Goal: Check status

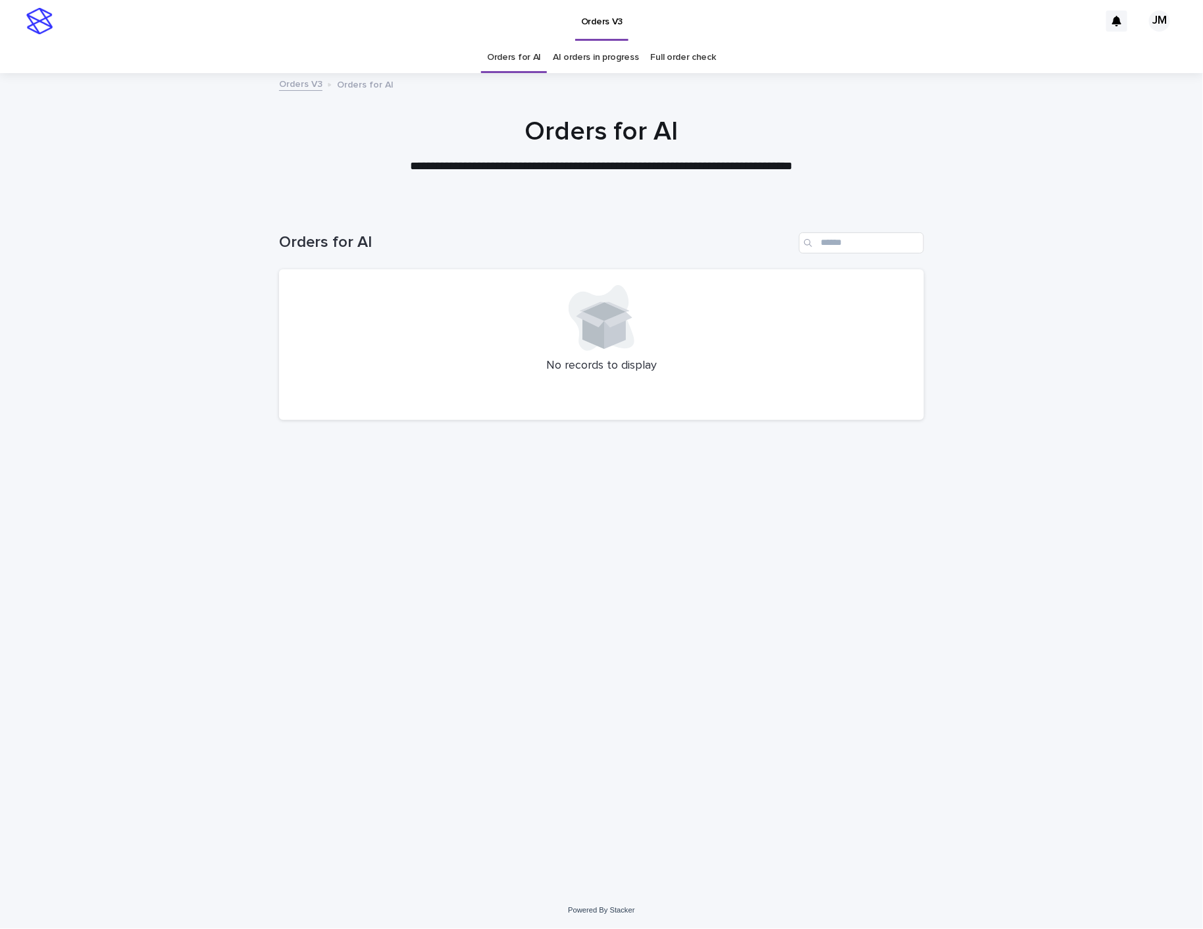
click at [586, 49] on link "AI orders in progress" at bounding box center [596, 57] width 86 height 31
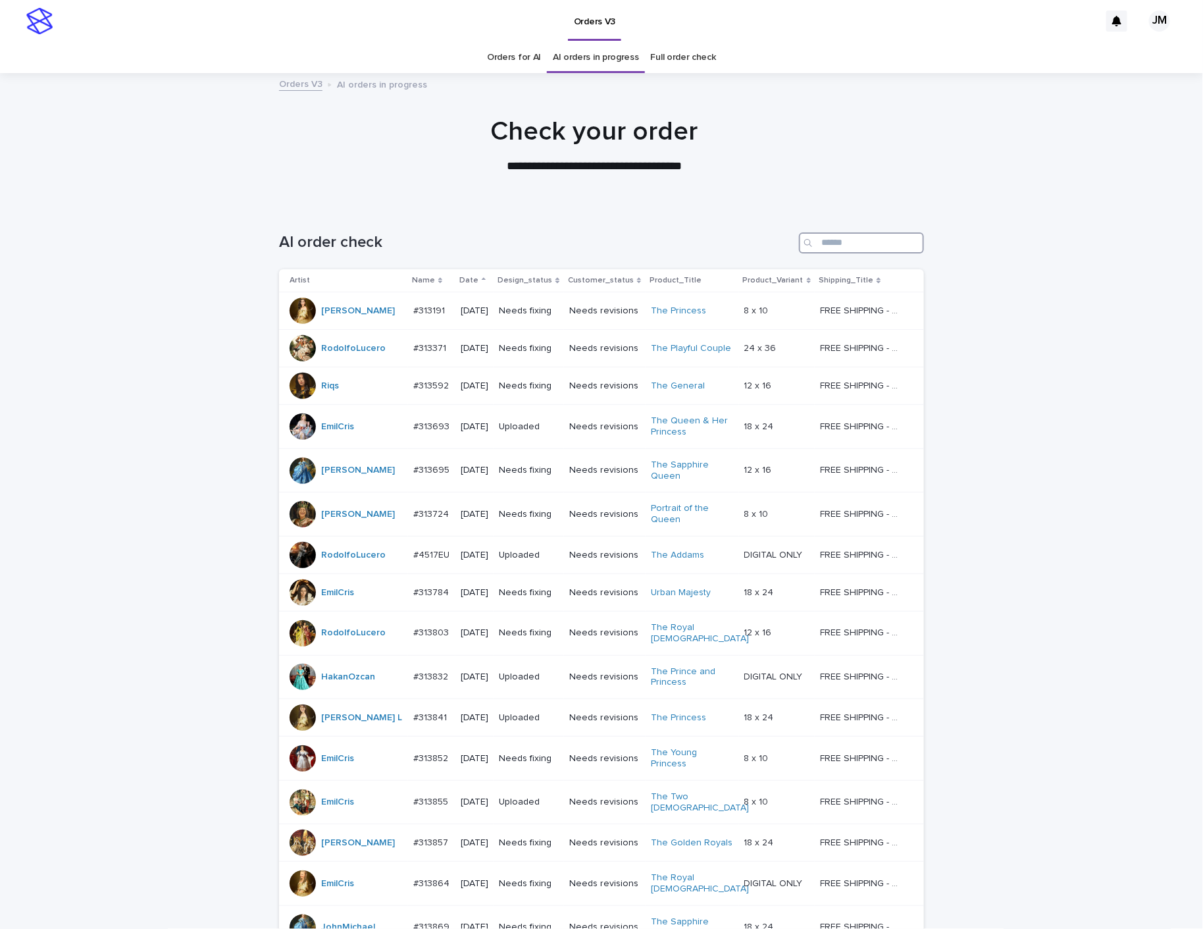
click at [833, 234] on input "Search" at bounding box center [861, 242] width 125 height 21
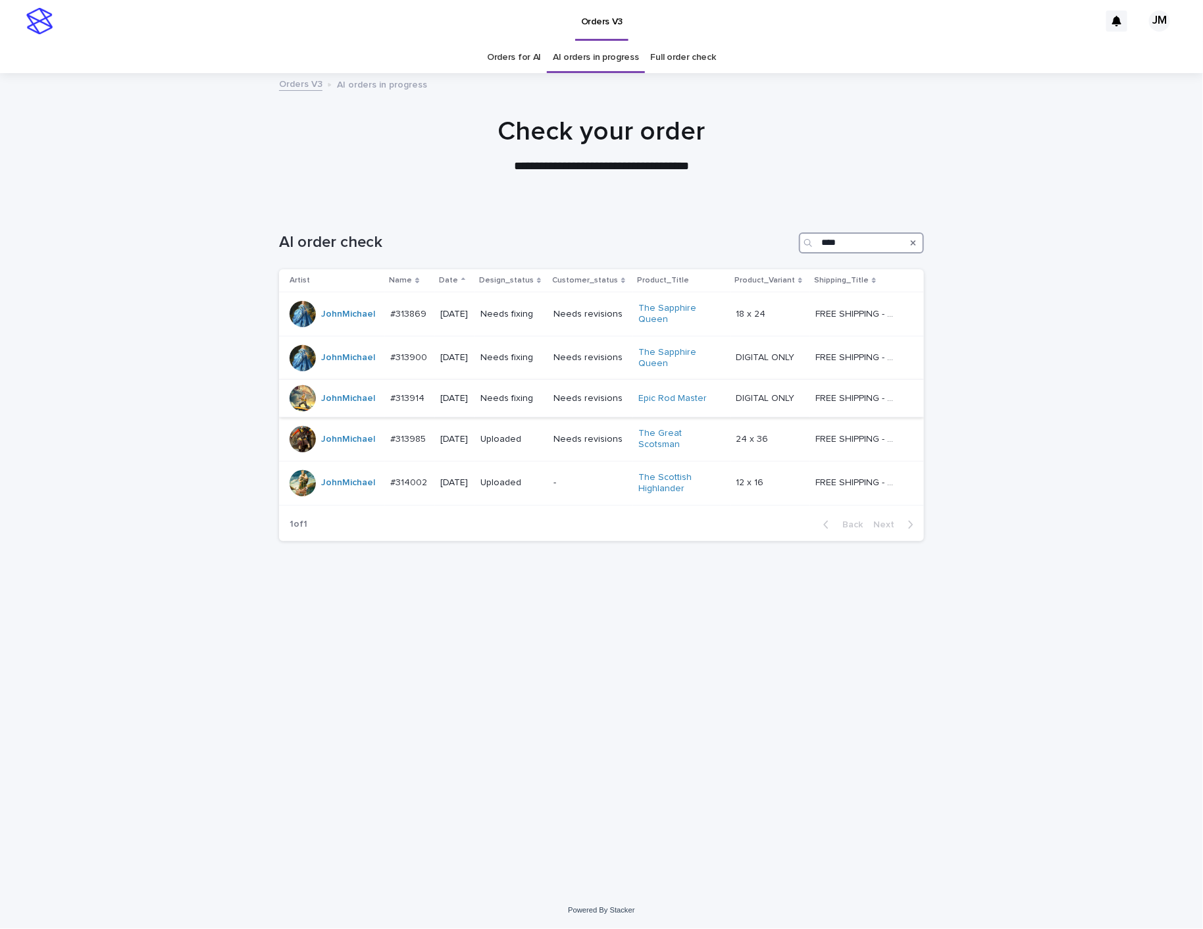
type input "****"
click at [548, 411] on td "Needs fixing" at bounding box center [511, 399] width 73 height 38
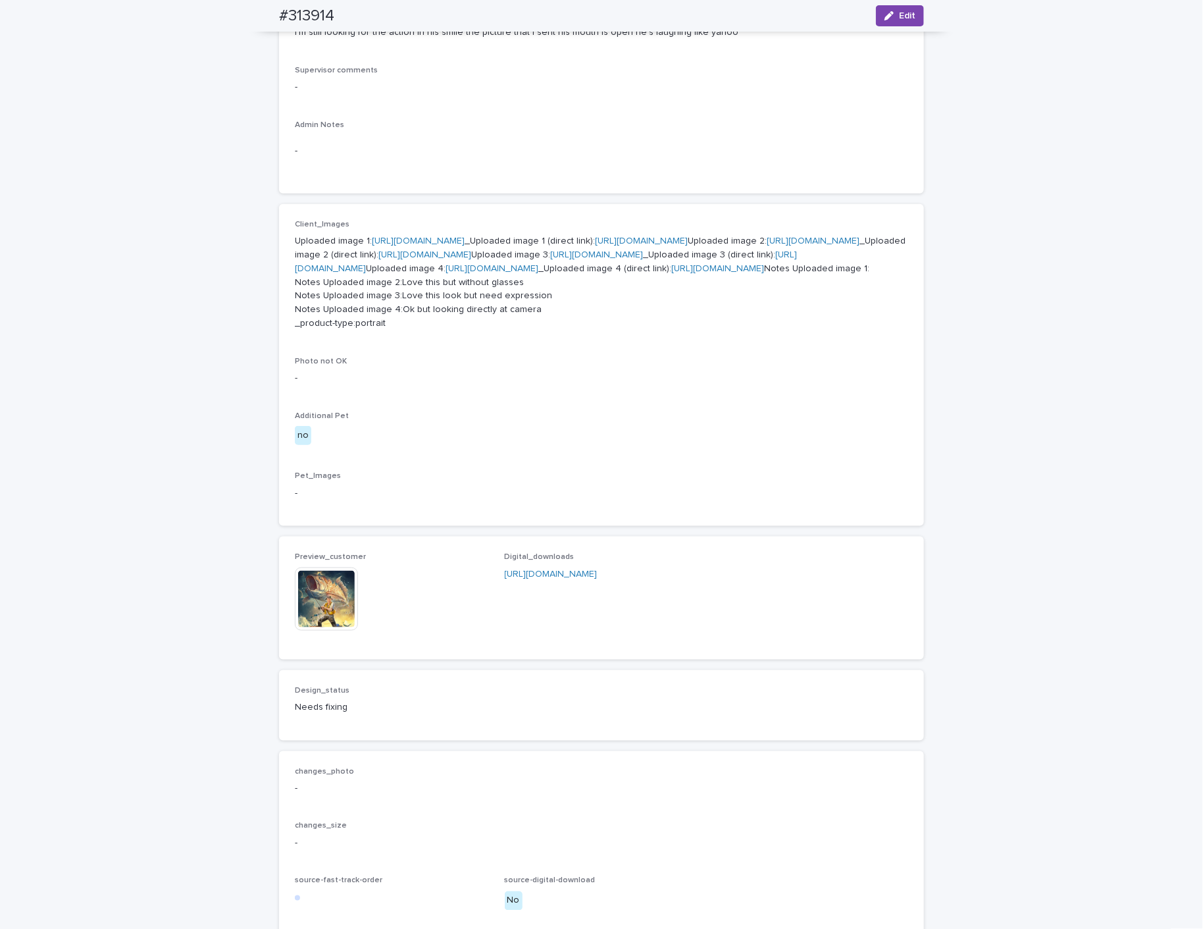
scroll to position [762, 0]
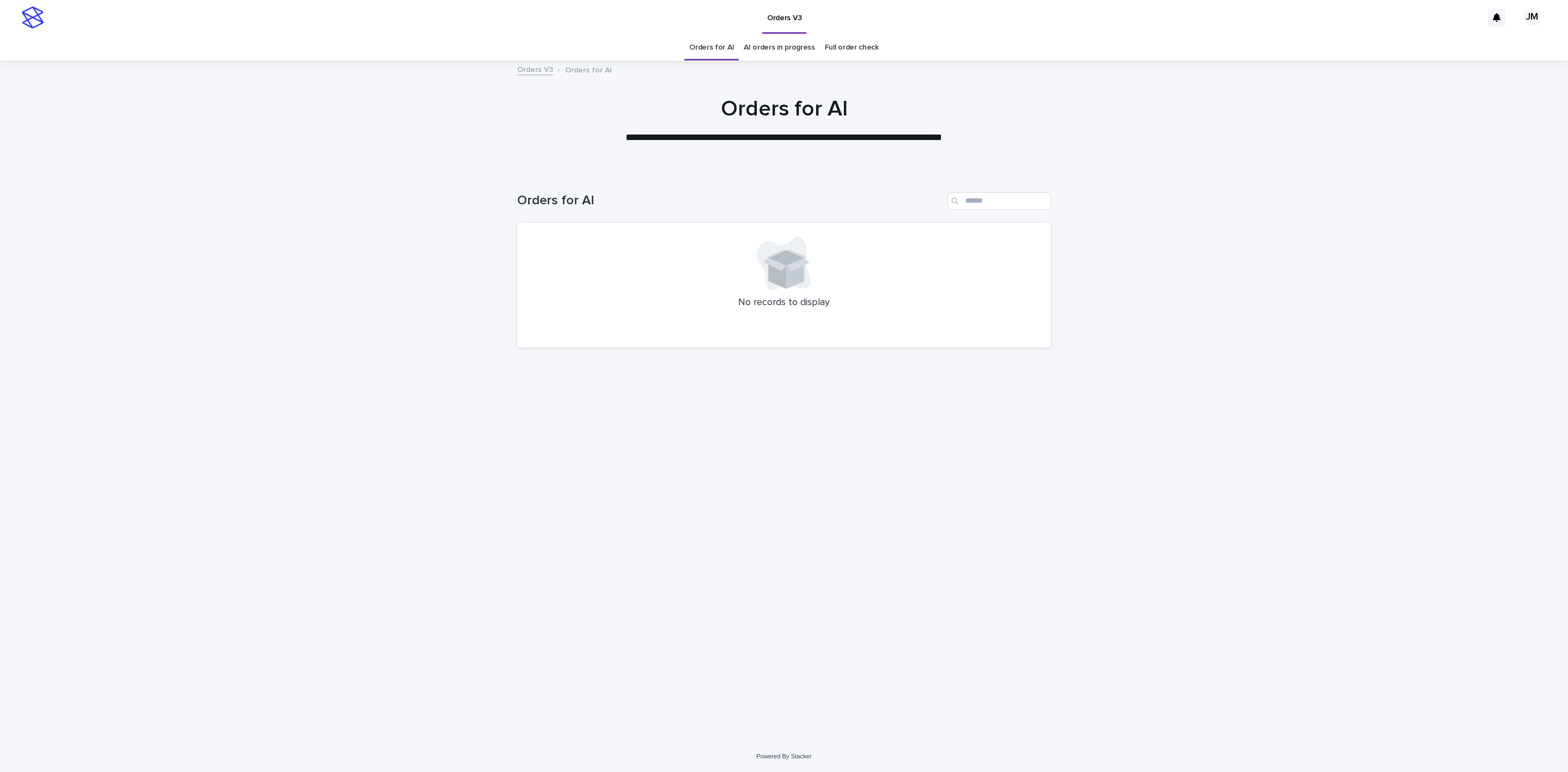
click at [779, 53] on link "AI orders in progress" at bounding box center [779, 47] width 71 height 26
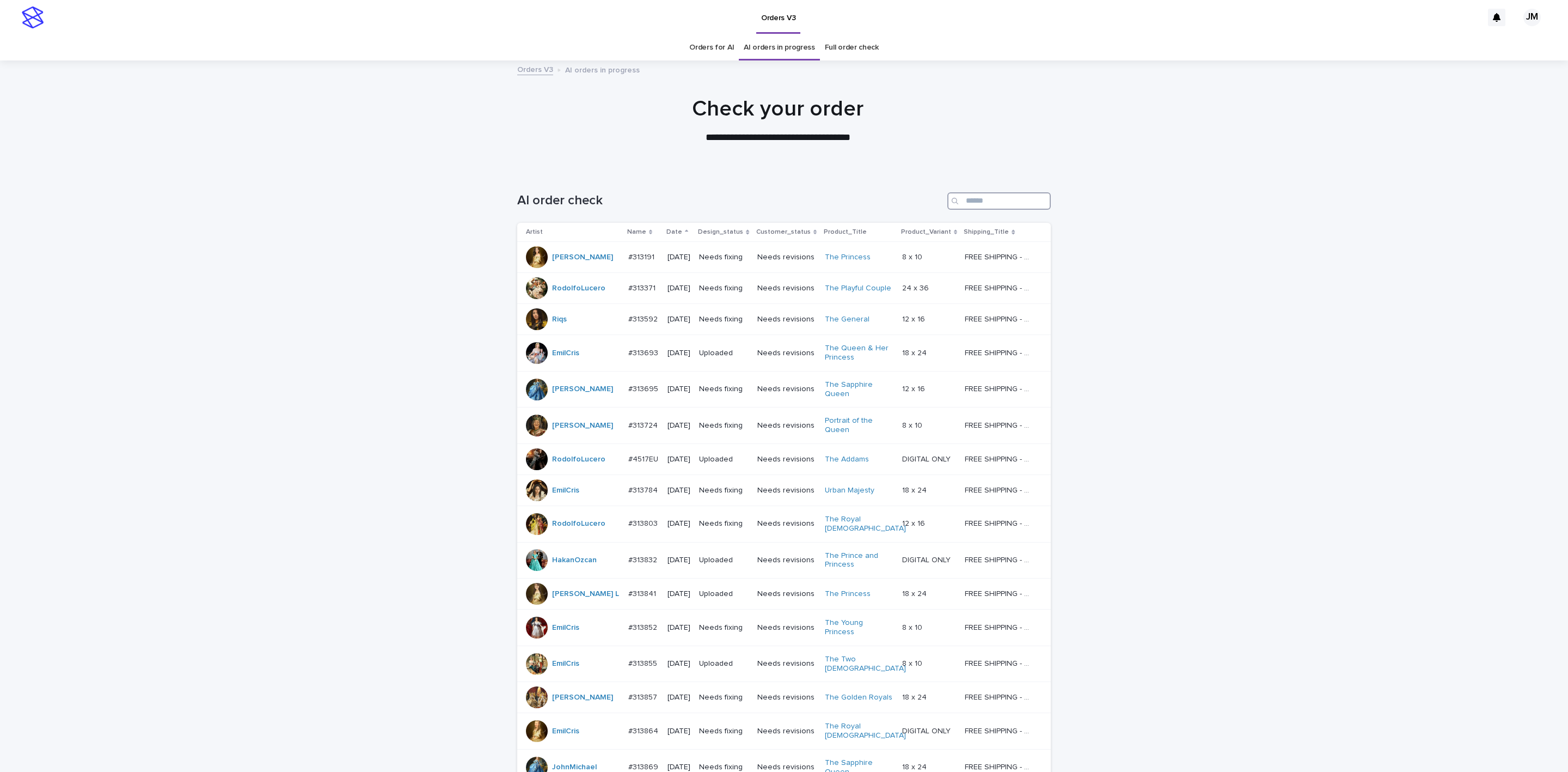
click at [995, 193] on input "Search" at bounding box center [998, 200] width 103 height 17
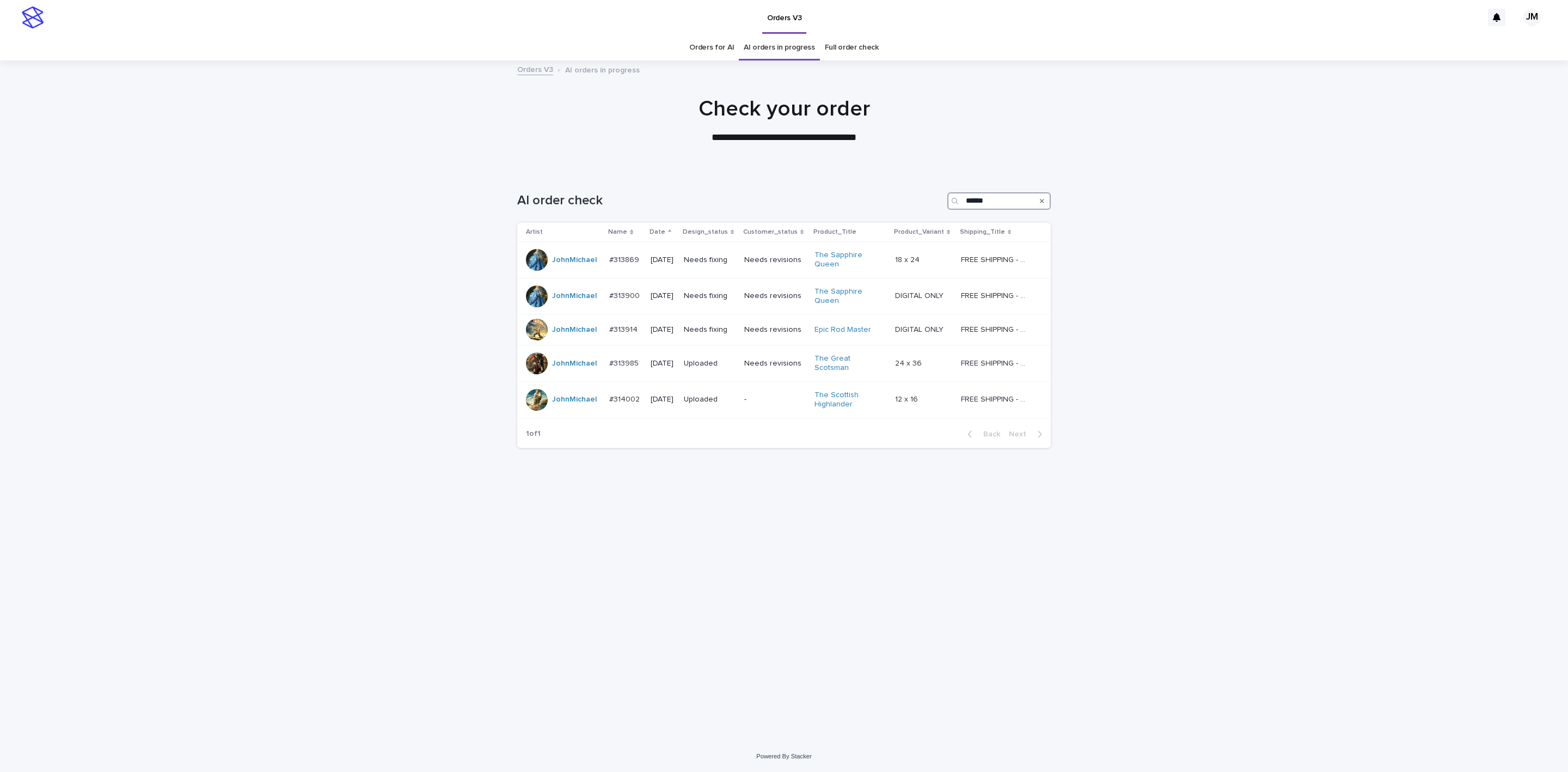
type input "******"
click at [787, 37] on link "AI orders in progress" at bounding box center [779, 47] width 71 height 26
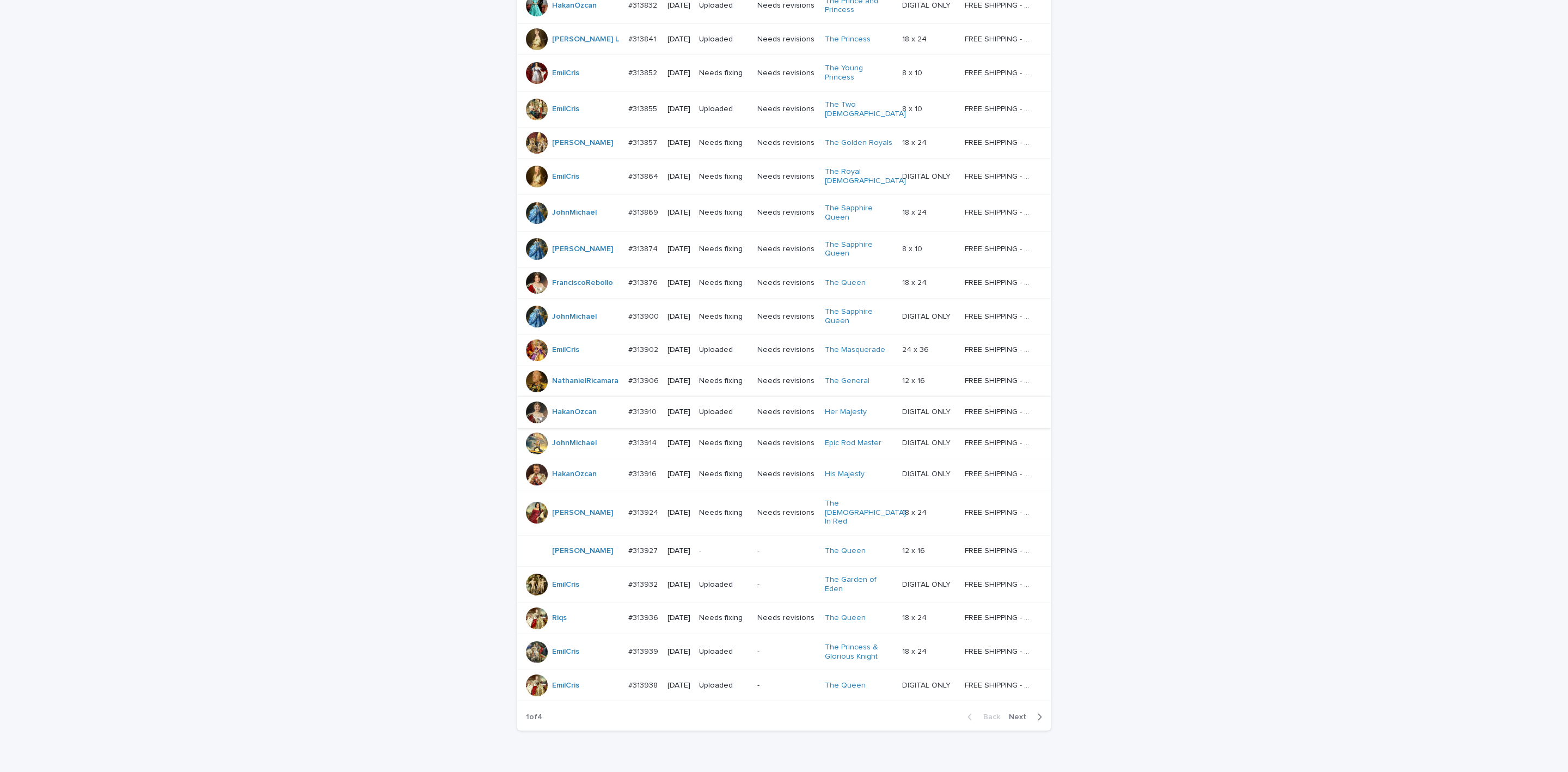
scroll to position [585, 0]
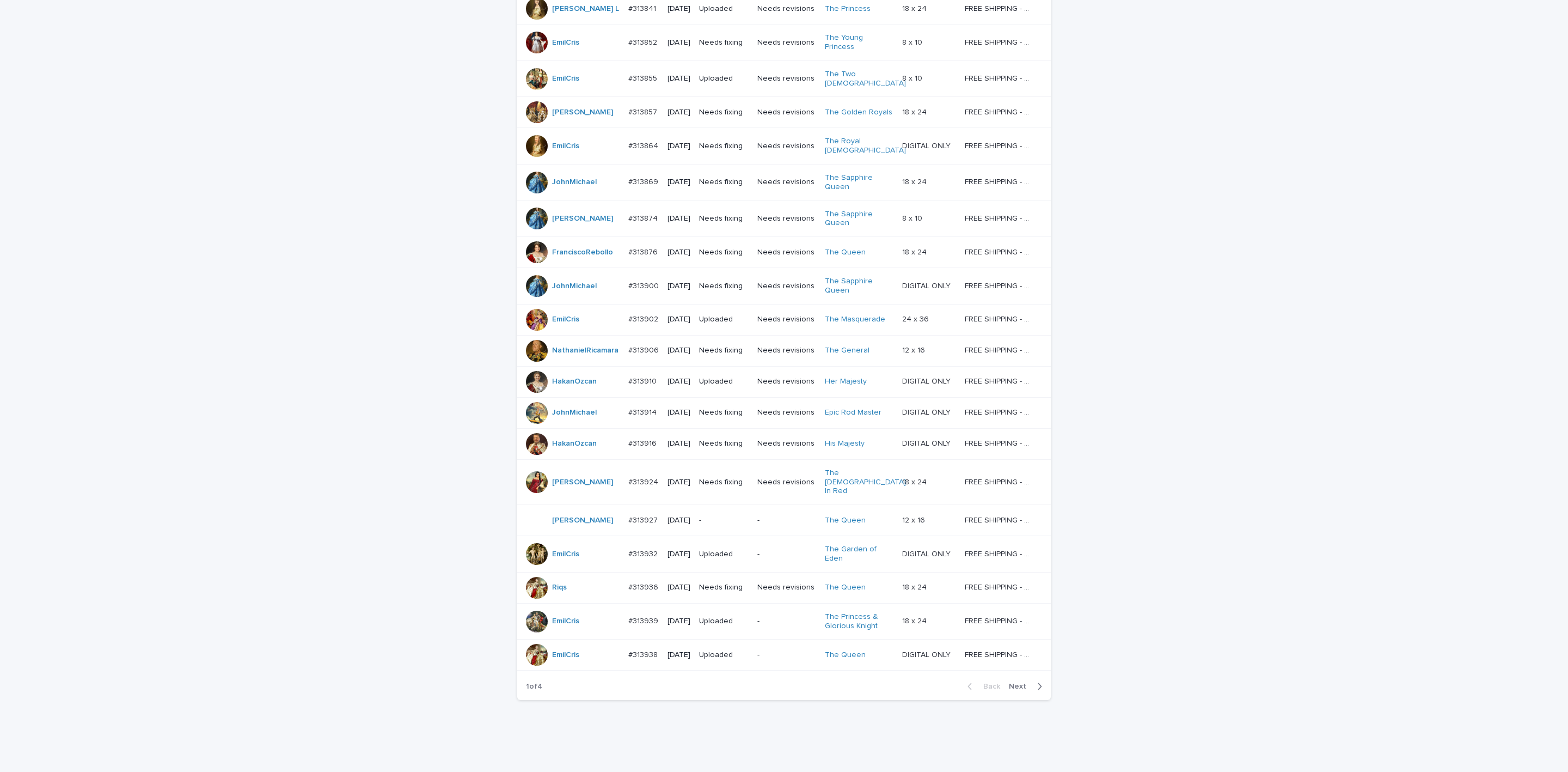
click at [995, 681] on button "Next" at bounding box center [1027, 686] width 46 height 10
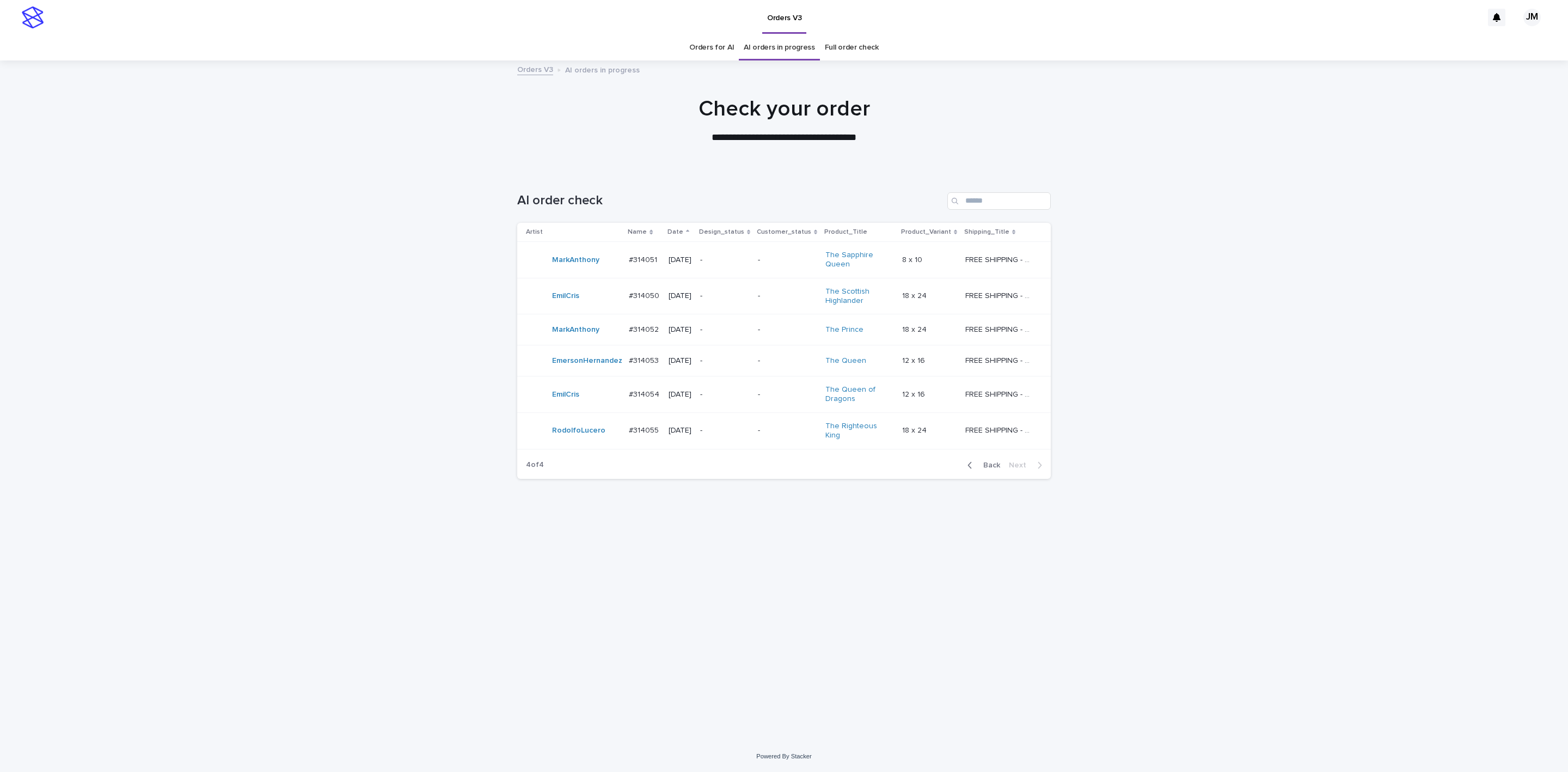
click at [987, 470] on button "Back" at bounding box center [981, 465] width 45 height 10
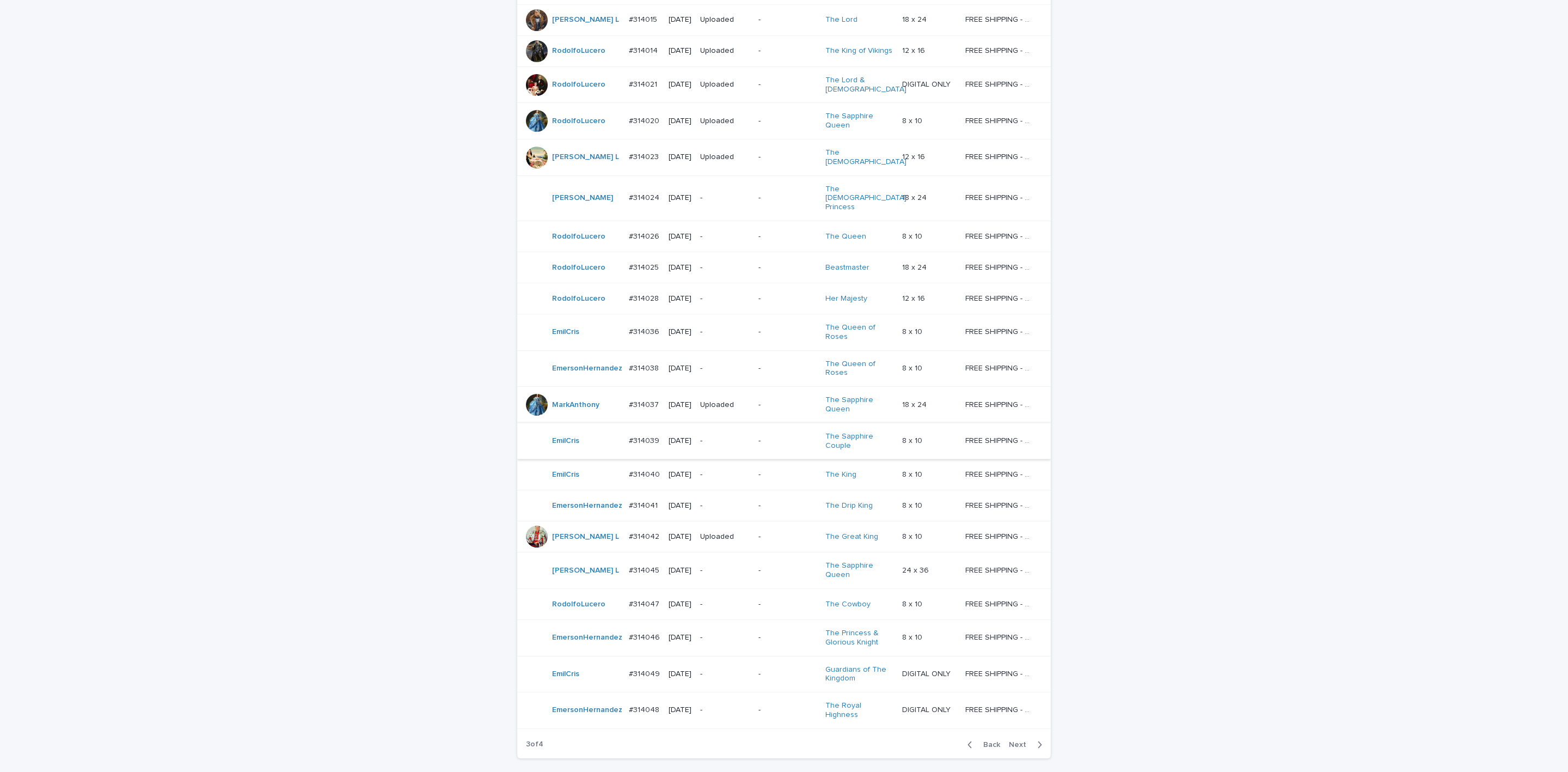
scroll to position [616, 0]
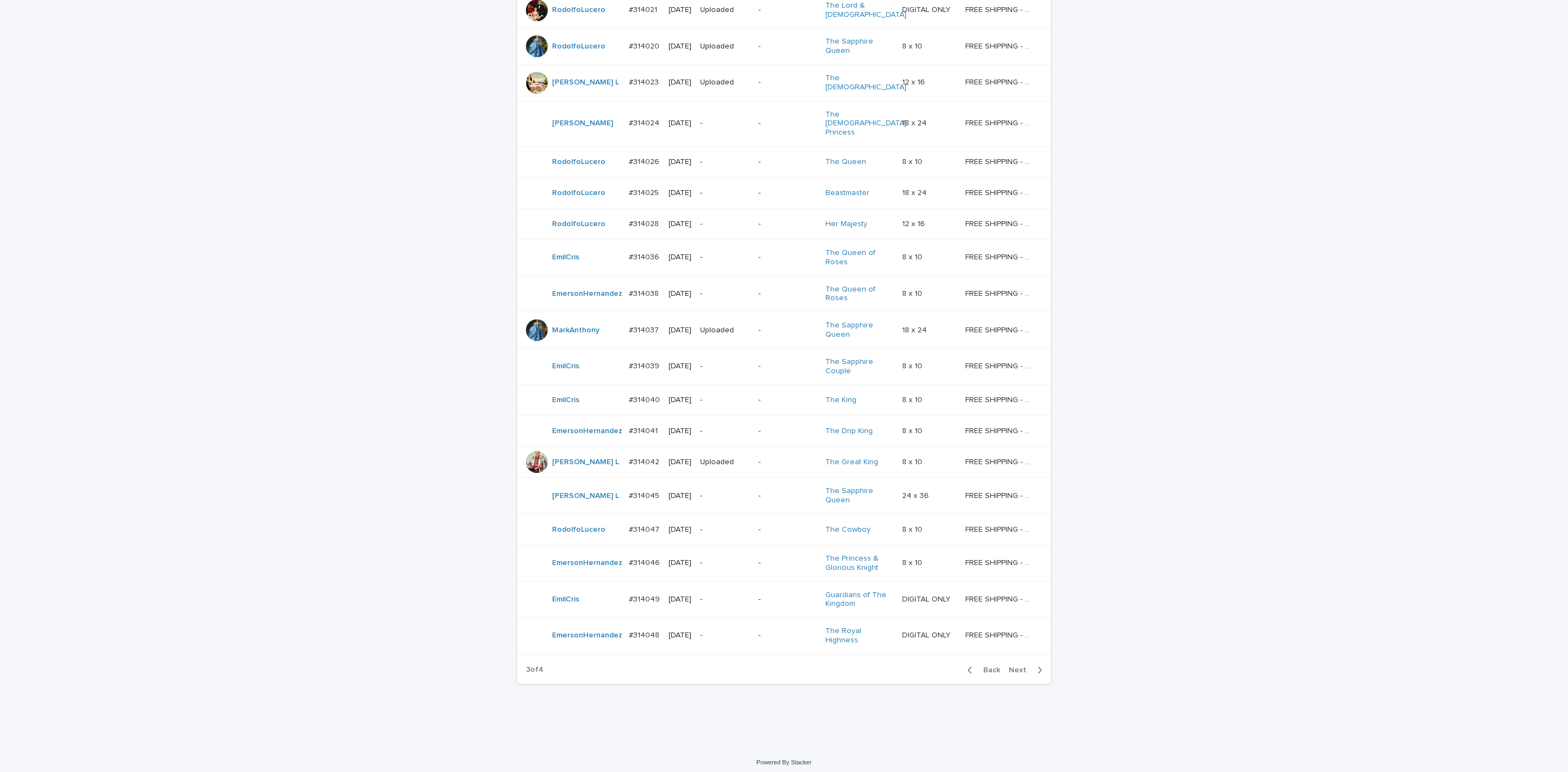
click at [732, 118] on p "-" at bounding box center [724, 122] width 49 height 9
click at [727, 357] on div "-" at bounding box center [724, 367] width 49 height 18
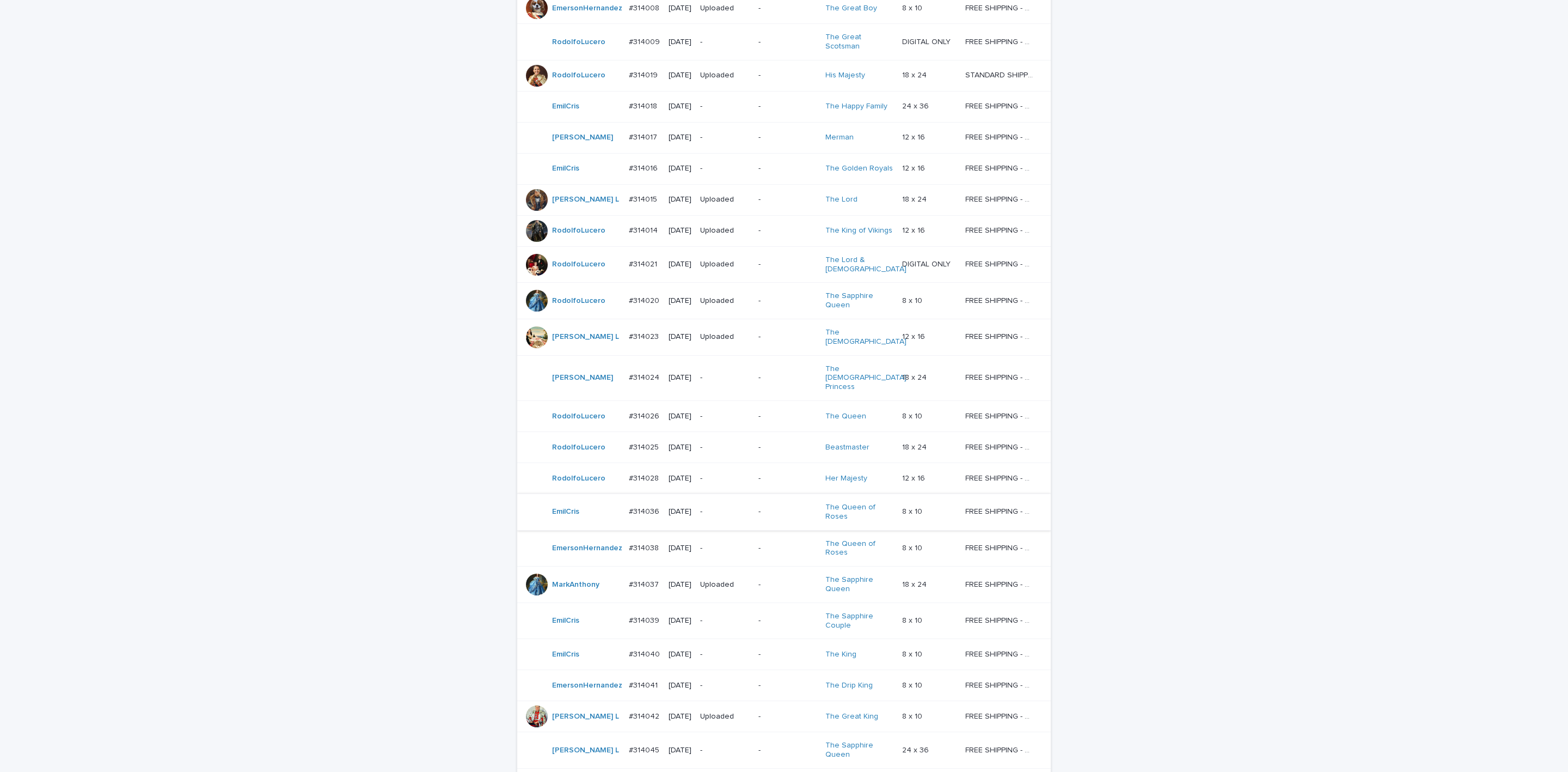
scroll to position [616, 0]
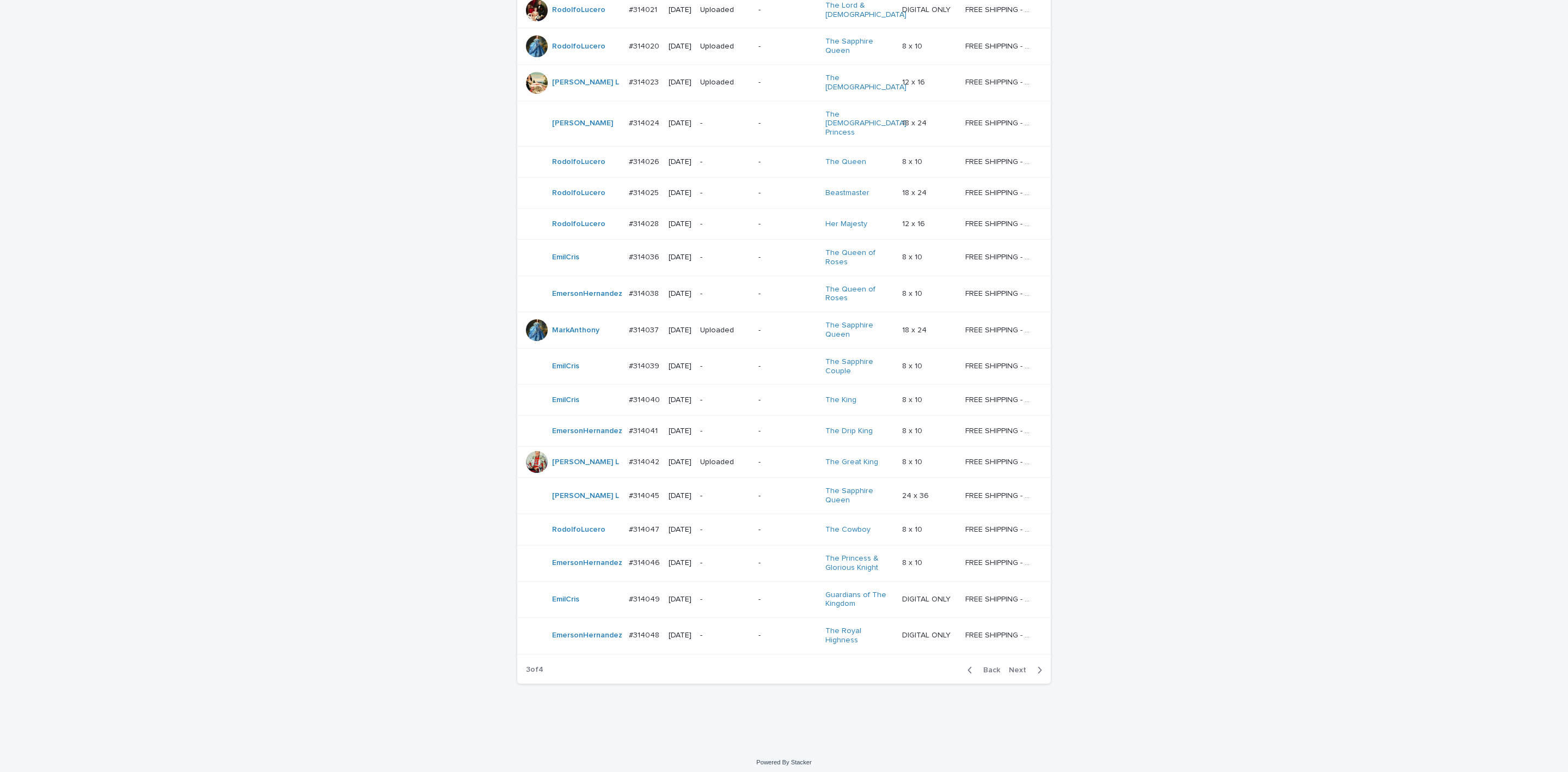
click at [791, 326] on p "-" at bounding box center [787, 330] width 58 height 9
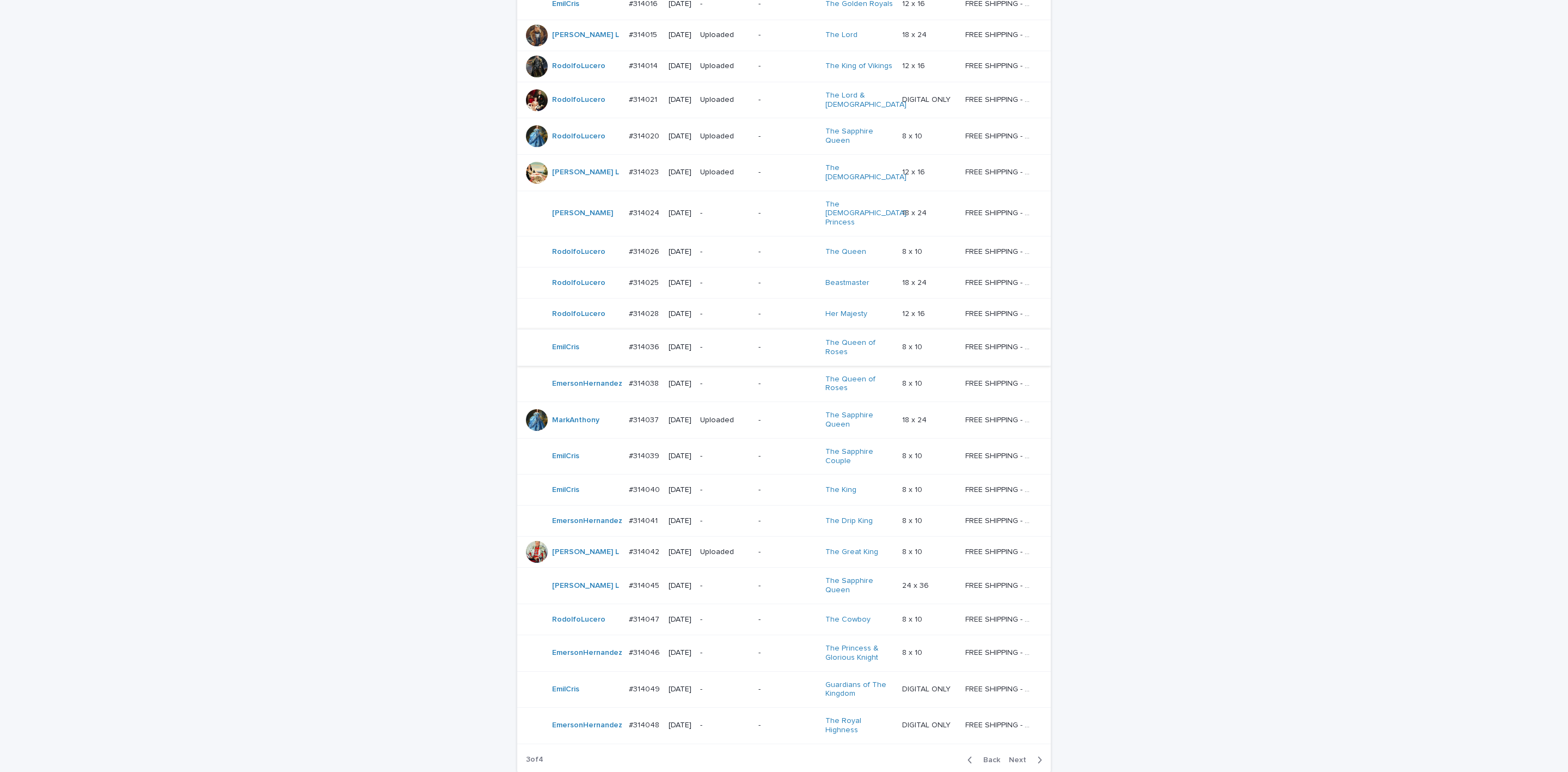
scroll to position [616, 0]
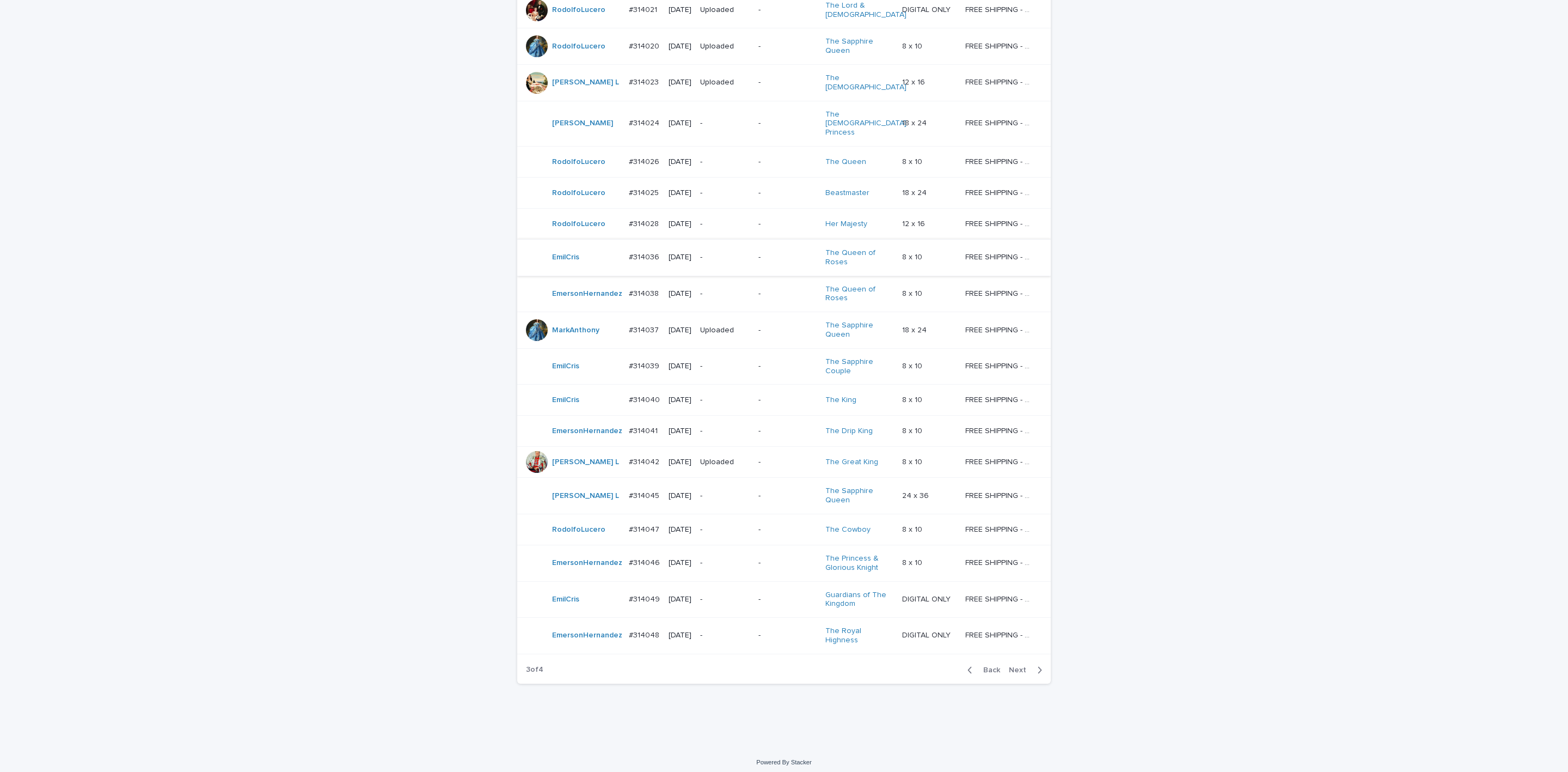
click at [729, 287] on div "-" at bounding box center [724, 293] width 49 height 12
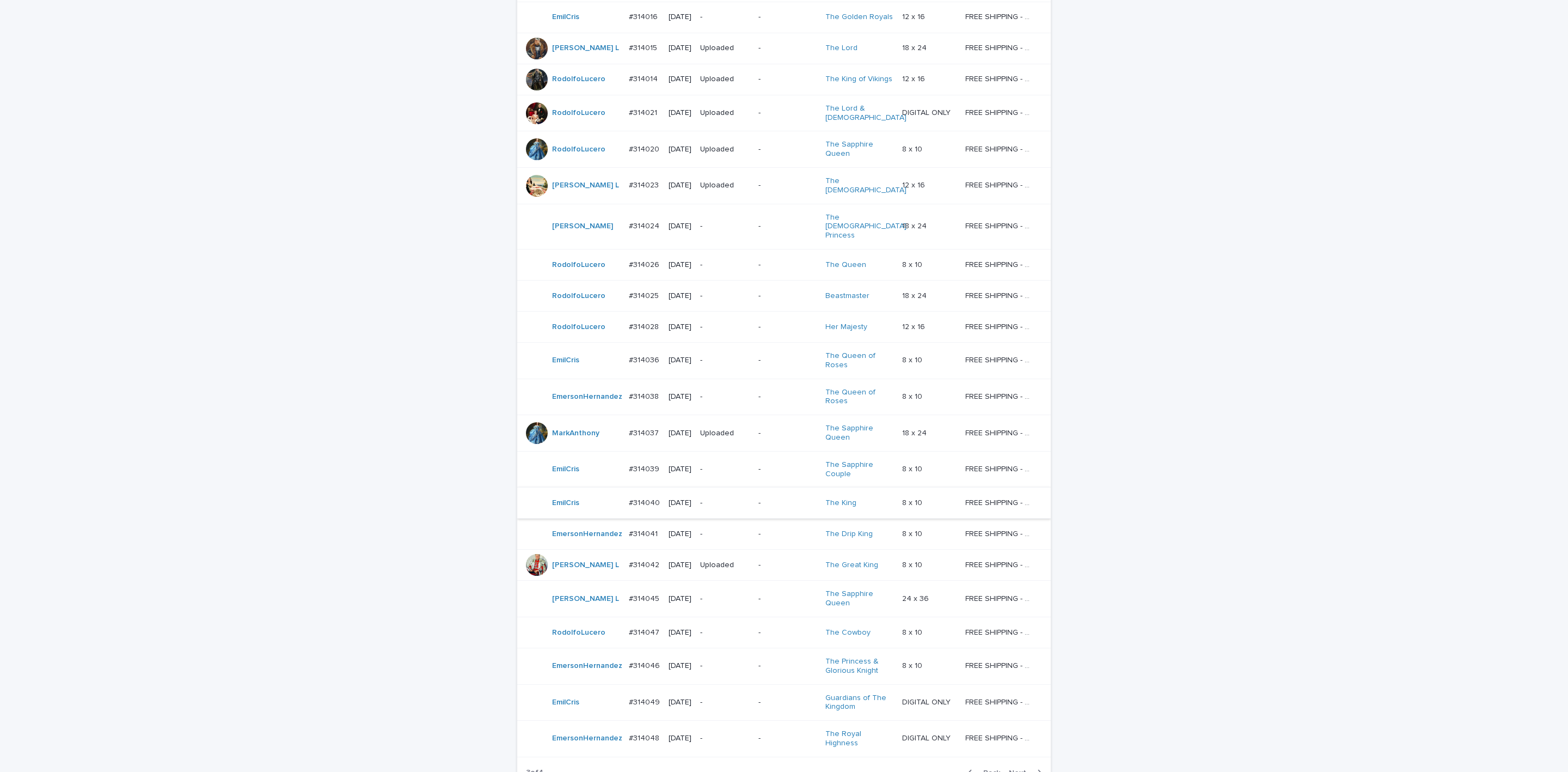
scroll to position [616, 0]
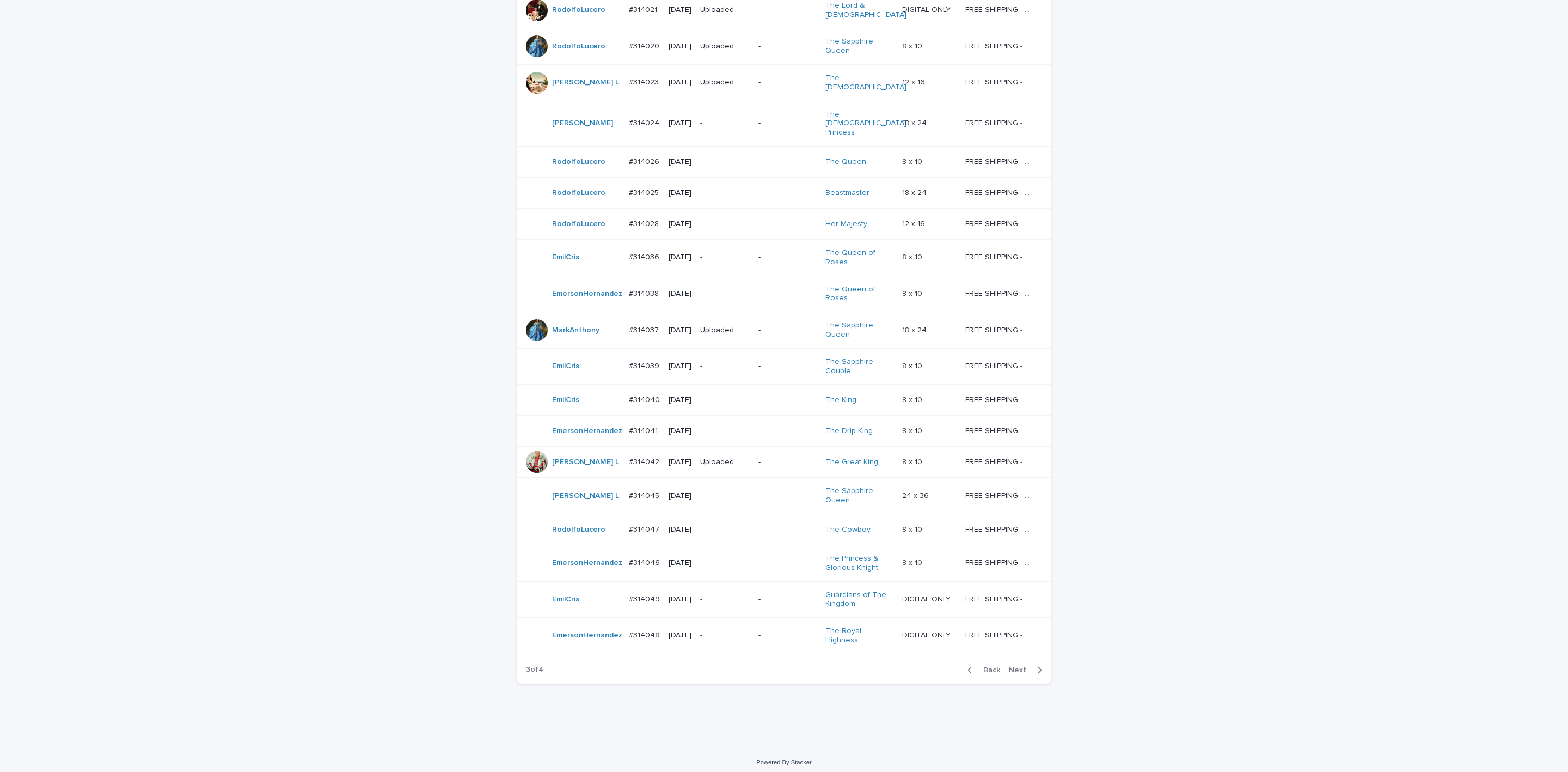
drag, startPoint x: 720, startPoint y: 199, endPoint x: 730, endPoint y: 191, distance: 12.8
click at [730, 219] on p "-" at bounding box center [724, 223] width 49 height 9
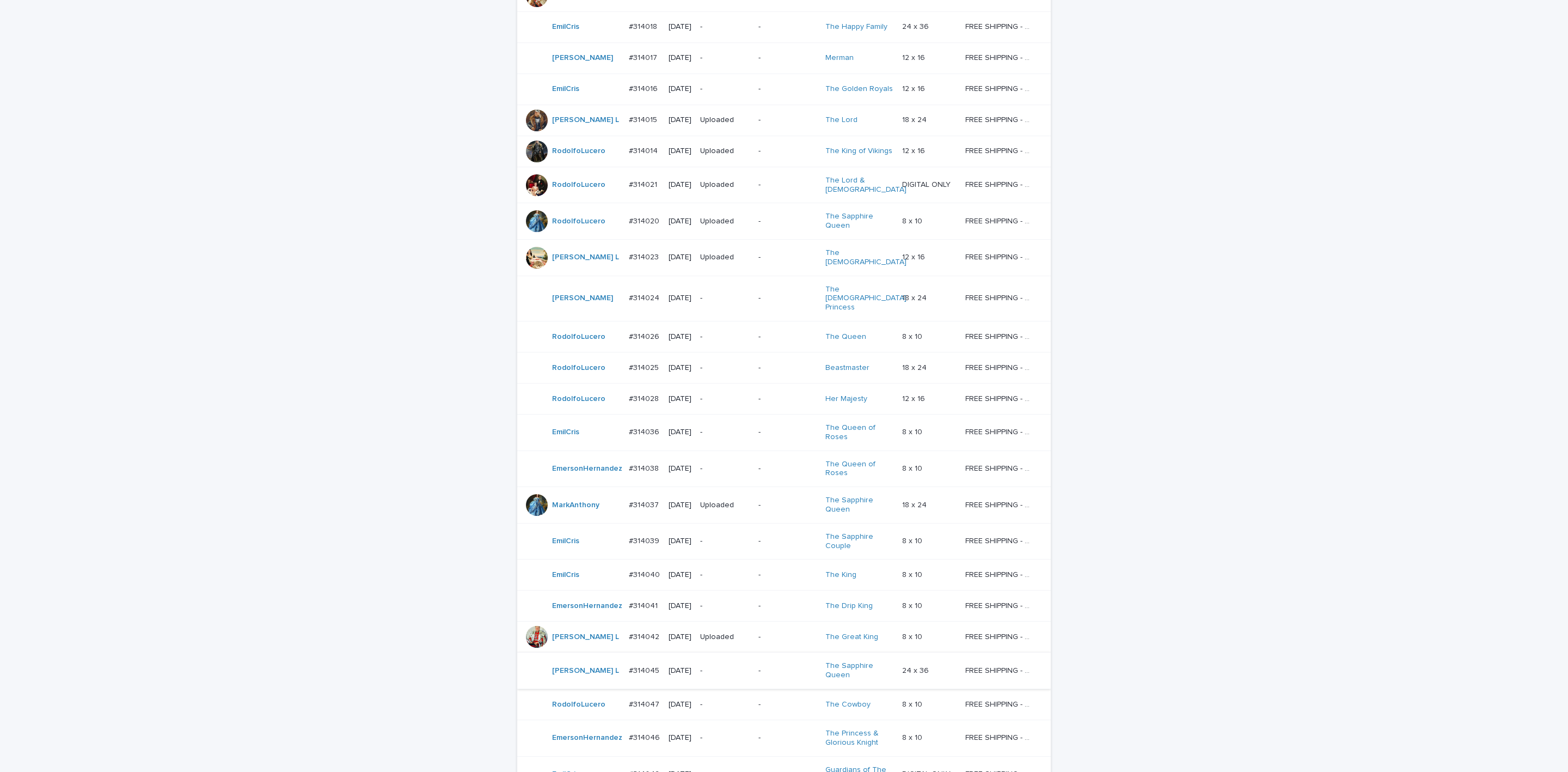
scroll to position [616, 0]
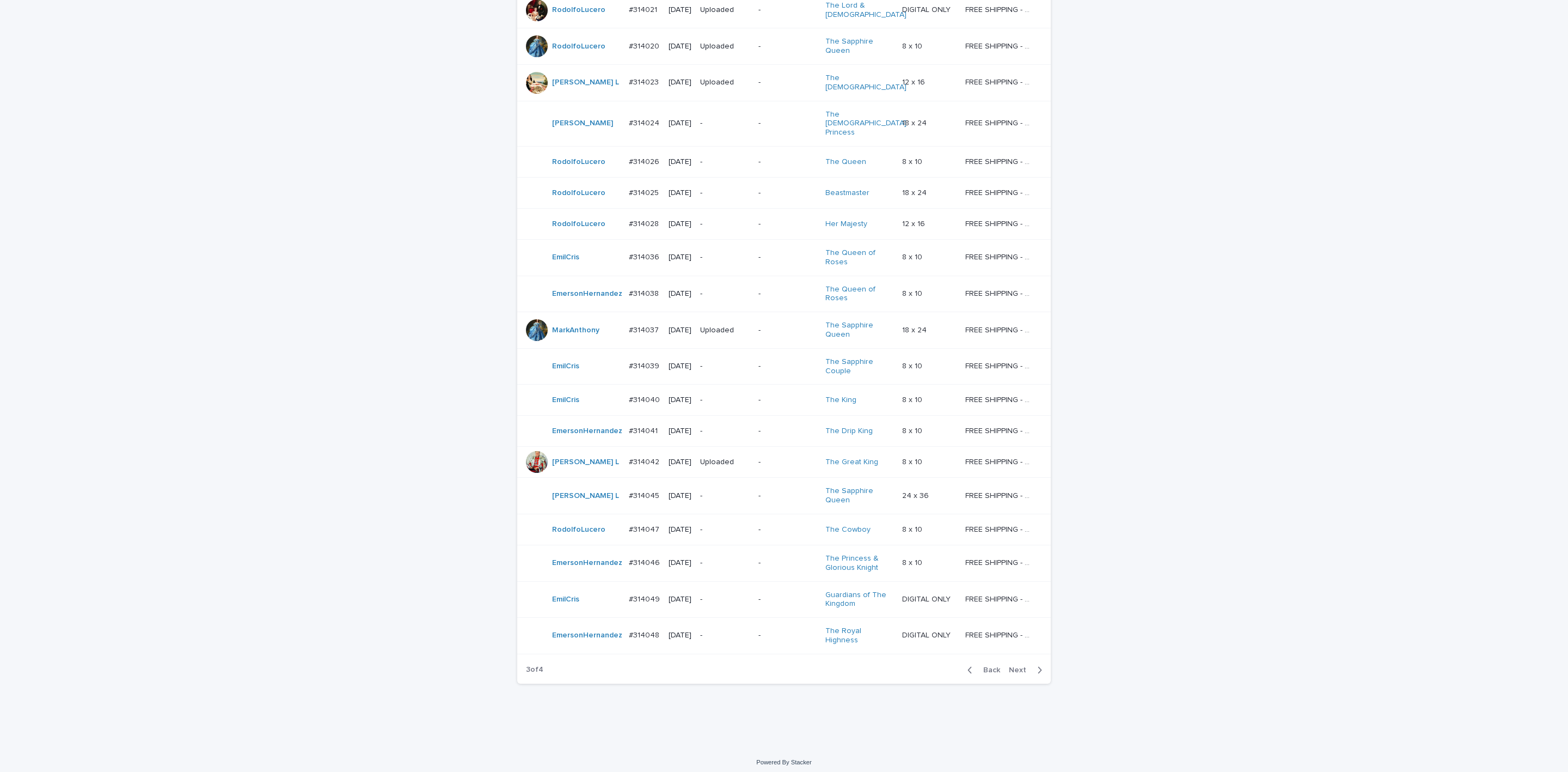
click at [995, 666] on span "Next" at bounding box center [1021, 669] width 24 height 7
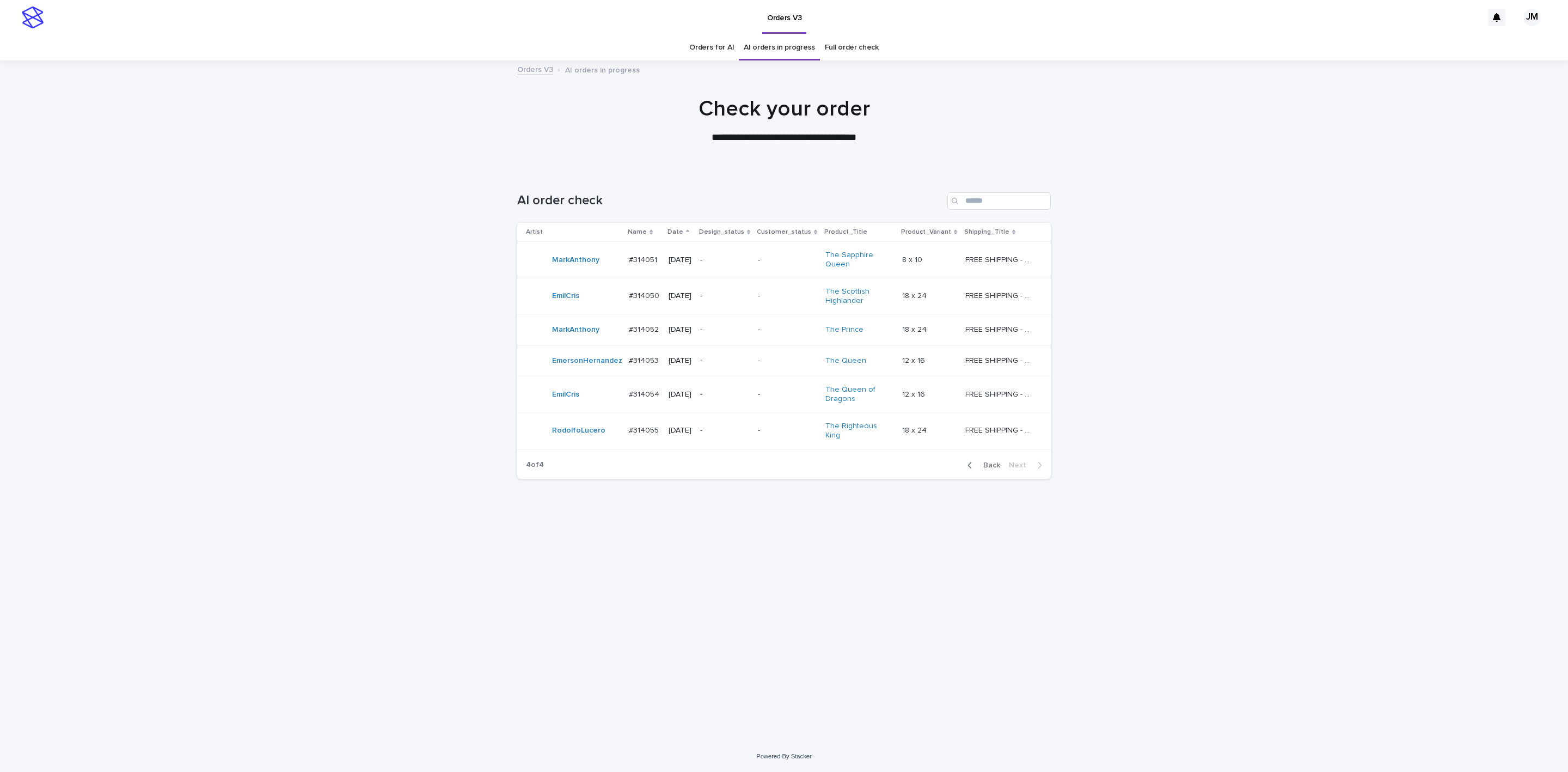
click at [695, 42] on link "Orders for AI" at bounding box center [711, 47] width 45 height 26
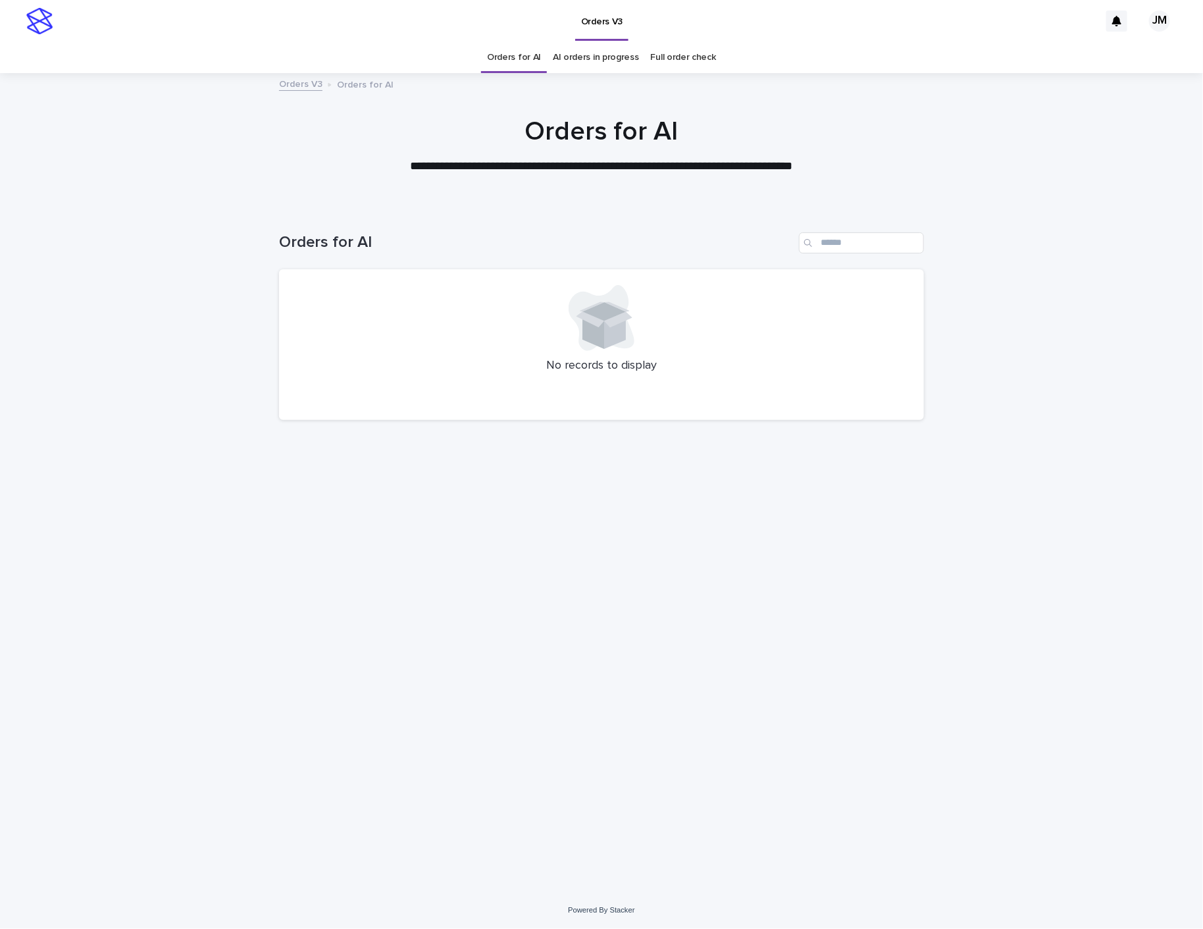
click at [607, 79] on div "Orders V3 Orders for AI" at bounding box center [602, 85] width 658 height 18
click at [632, 58] on link "AI orders in progress" at bounding box center [596, 57] width 86 height 31
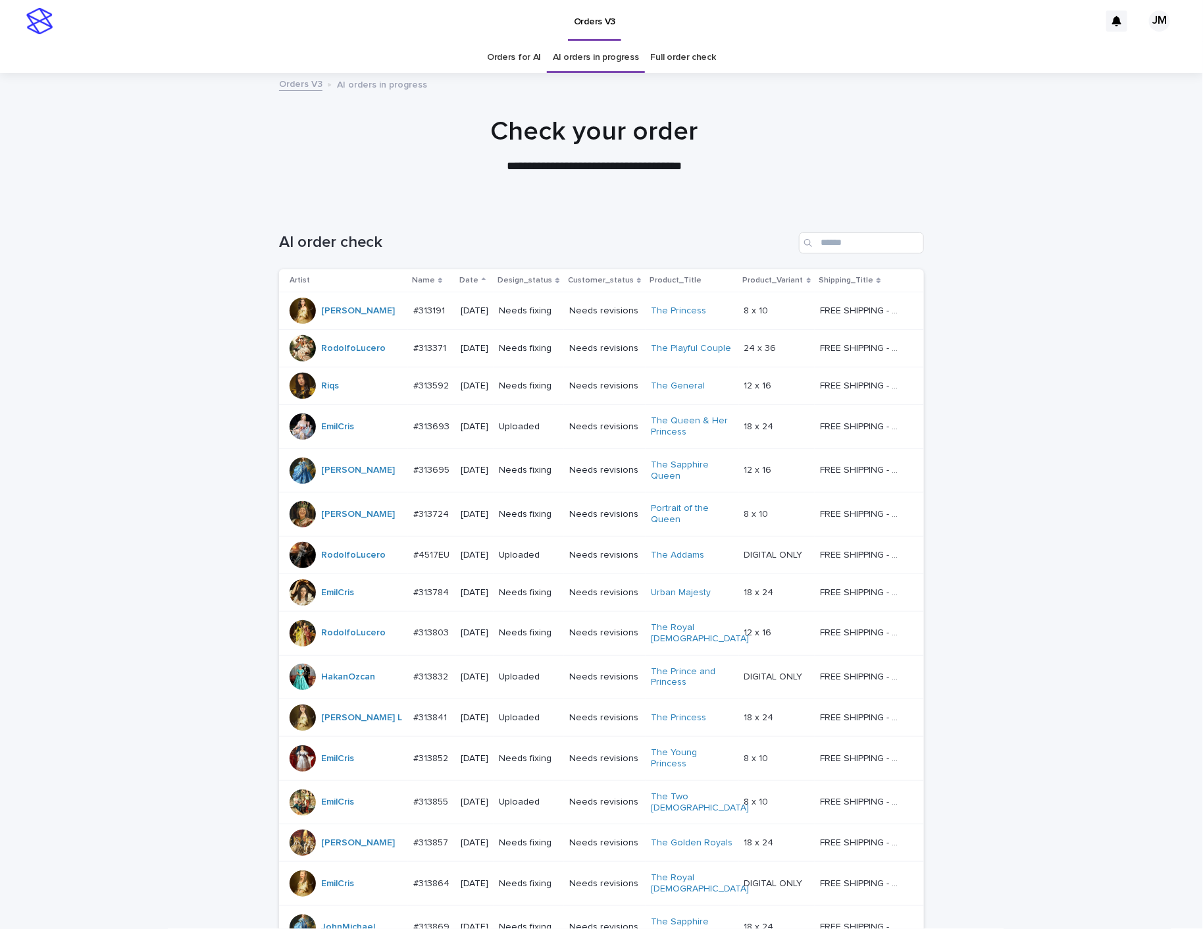
click at [520, 54] on link "Orders for AI" at bounding box center [514, 57] width 54 height 31
